Goal: Navigation & Orientation: Find specific page/section

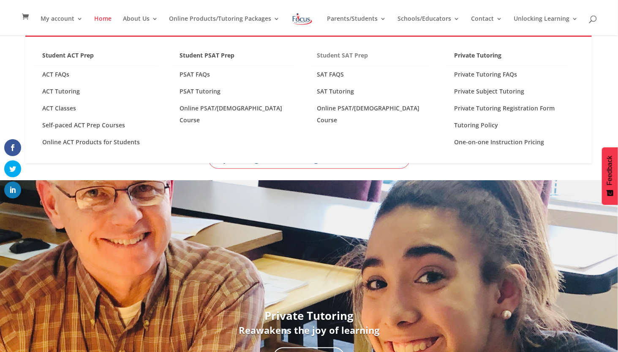
click at [360, 53] on link "Student SAT Prep" at bounding box center [371, 57] width 124 height 16
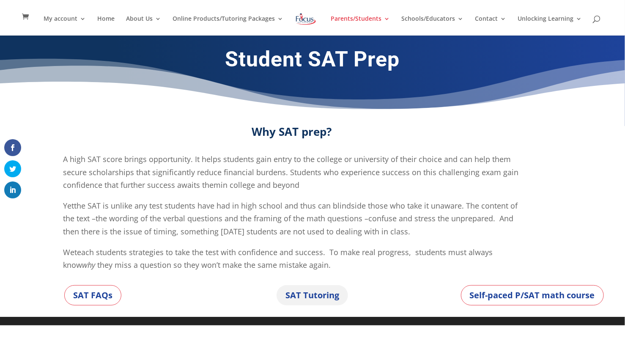
click at [325, 291] on link "SAT Tutoring" at bounding box center [311, 295] width 71 height 20
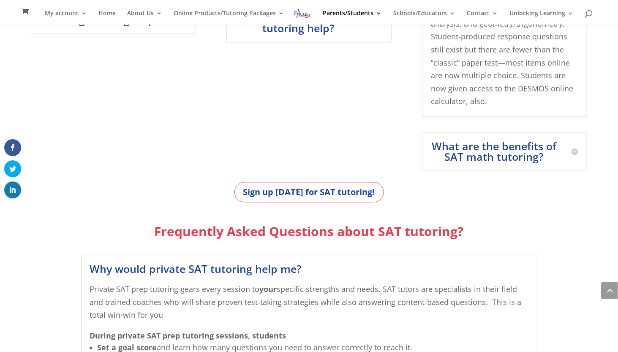
scroll to position [732, 0]
